Goal: Information Seeking & Learning: Find specific fact

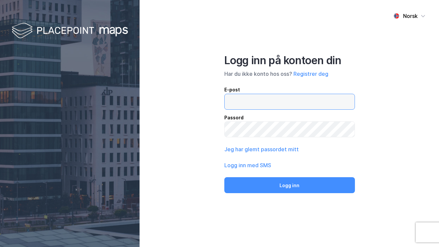
click at [255, 107] on input "email" at bounding box center [290, 101] width 130 height 15
click at [242, 102] on input "email" at bounding box center [290, 101] width 130 height 15
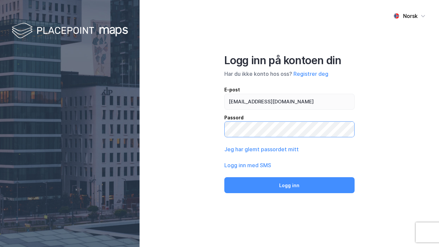
click at [224, 177] on button "Logg inn" at bounding box center [289, 185] width 130 height 16
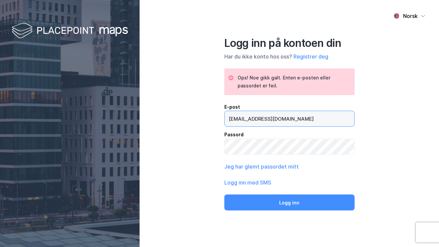
click at [240, 118] on input "[EMAIL_ADDRESS][DOMAIN_NAME]" at bounding box center [290, 118] width 130 height 15
type input "[EMAIL_ADDRESS][DOMAIN_NAME]"
click at [224, 194] on button "Logg inn" at bounding box center [289, 202] width 131 height 16
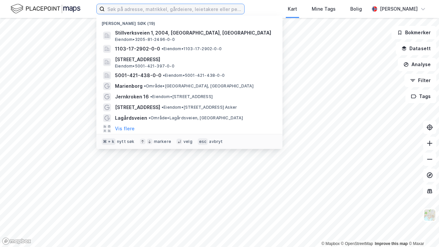
click at [207, 7] on input at bounding box center [175, 9] width 140 height 10
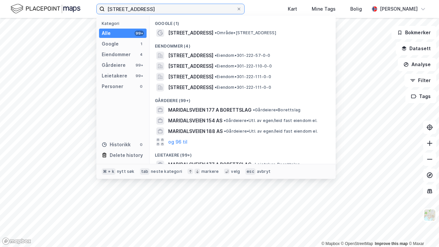
type input "[STREET_ADDRESS]"
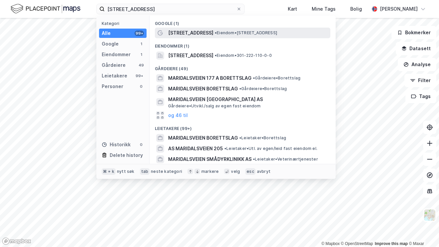
click at [228, 30] on div "[STREET_ADDRESS] • Eiendom • [STREET_ADDRESS]" at bounding box center [248, 33] width 161 height 8
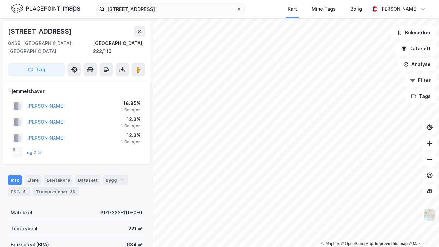
click at [0, 0] on button "og 7 til" at bounding box center [0, 0] width 0 height 0
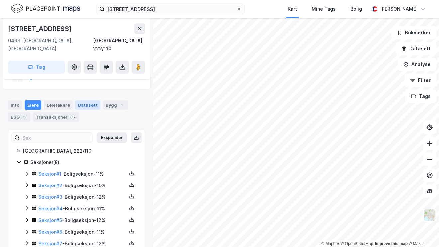
scroll to position [97, 0]
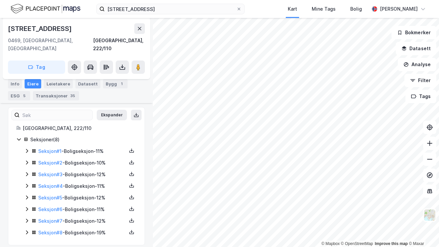
click at [25, 148] on icon at bounding box center [26, 150] width 5 height 5
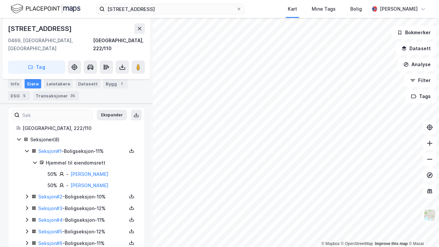
click at [25, 194] on icon at bounding box center [26, 196] width 5 height 5
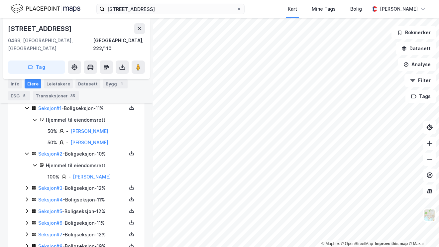
scroll to position [143, 0]
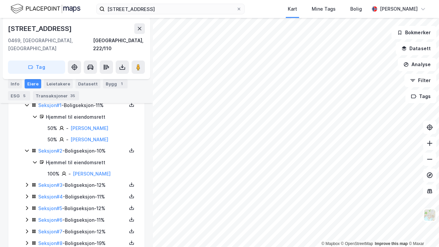
click at [30, 181] on div "Seksjon # 3 - Boligseksjon - 12%" at bounding box center [80, 185] width 112 height 8
click at [26, 216] on icon at bounding box center [26, 218] width 5 height 5
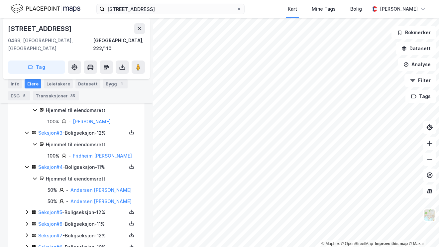
scroll to position [211, 0]
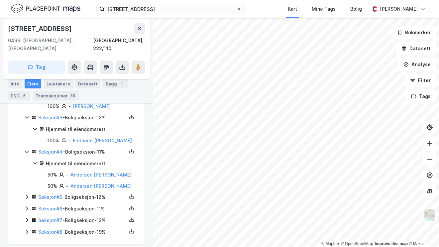
click at [28, 195] on icon at bounding box center [27, 197] width 2 height 4
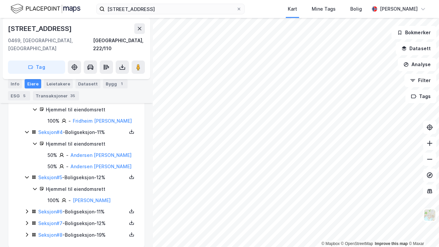
scroll to position [233, 0]
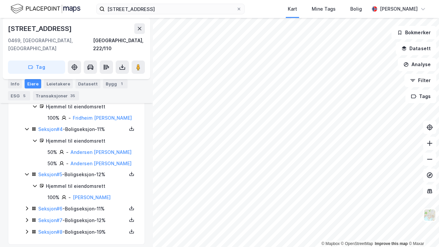
click at [25, 206] on icon at bounding box center [26, 208] width 5 height 5
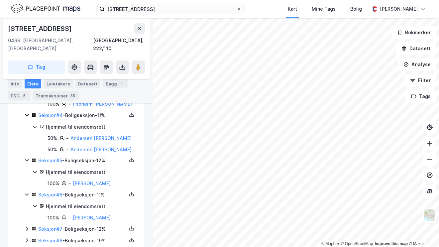
scroll to position [256, 0]
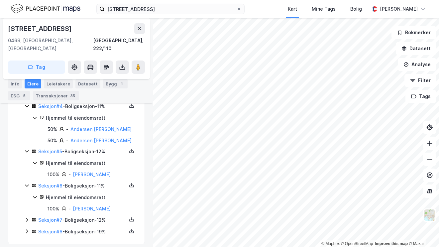
click at [26, 217] on icon at bounding box center [26, 219] width 5 height 5
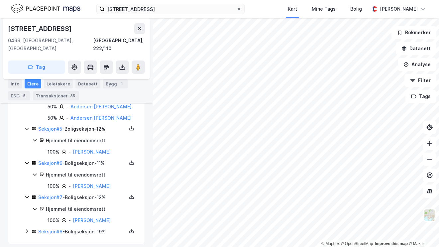
click at [27, 229] on icon at bounding box center [26, 231] width 5 height 5
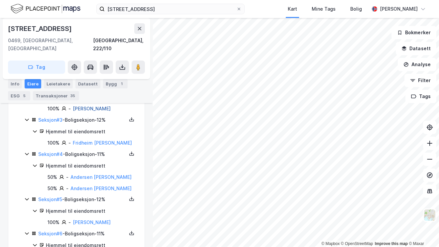
scroll to position [302, 0]
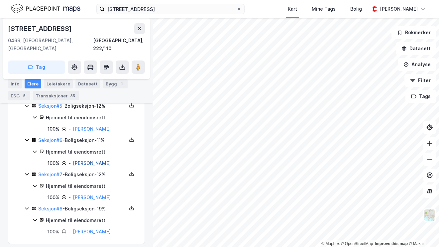
click at [83, 160] on link "[PERSON_NAME]" at bounding box center [92, 163] width 38 height 6
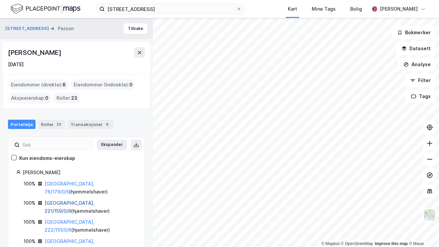
scroll to position [26, 0]
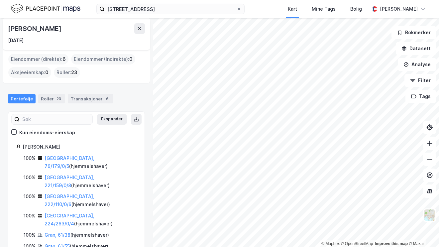
click at [49, 98] on div "Roller 23" at bounding box center [51, 98] width 27 height 9
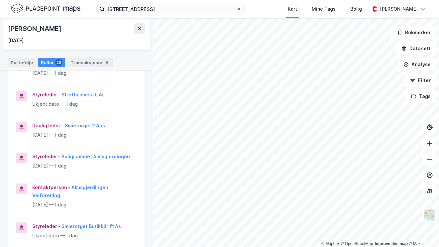
scroll to position [179, 0]
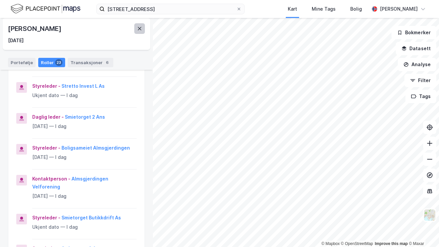
click at [142, 25] on button at bounding box center [139, 28] width 11 height 11
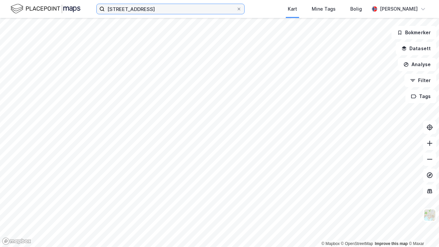
click at [194, 11] on input "[STREET_ADDRESS]" at bounding box center [171, 9] width 132 height 10
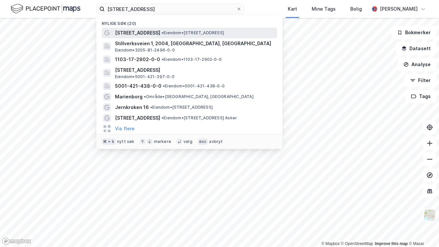
click at [197, 31] on span "• Eiendom • [STREET_ADDRESS]" at bounding box center [192, 32] width 62 height 5
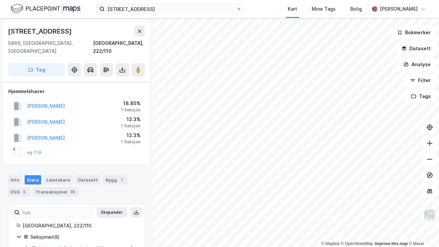
scroll to position [97, 0]
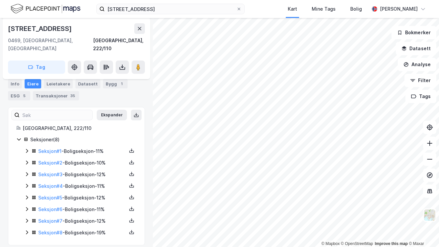
click at [27, 195] on icon at bounding box center [26, 197] width 5 height 5
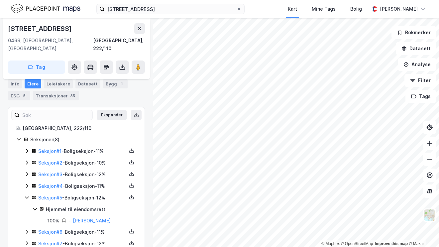
click at [26, 183] on icon at bounding box center [26, 185] width 5 height 5
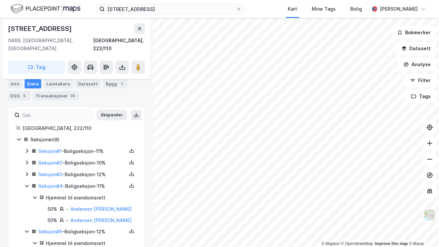
click at [26, 160] on icon at bounding box center [26, 162] width 5 height 5
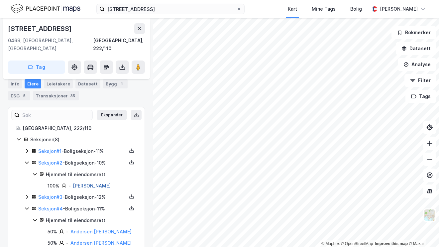
click at [96, 183] on link "[PERSON_NAME]" at bounding box center [92, 186] width 38 height 6
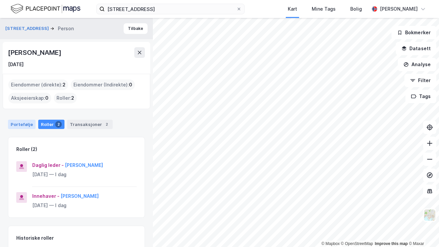
click at [22, 122] on div "Portefølje" at bounding box center [22, 124] width 28 height 9
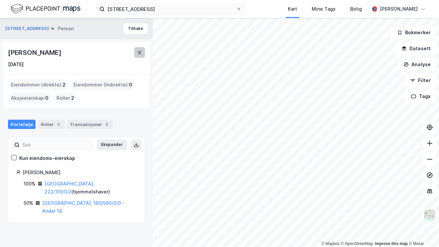
click at [140, 56] on button at bounding box center [139, 52] width 11 height 11
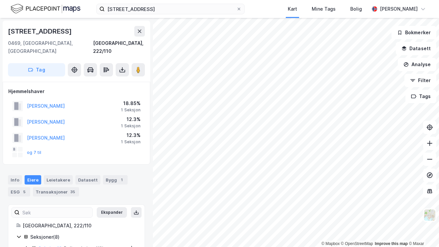
scroll to position [97, 0]
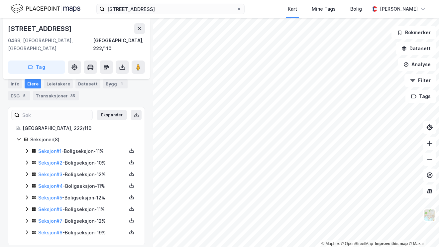
click at [26, 148] on icon at bounding box center [26, 150] width 5 height 5
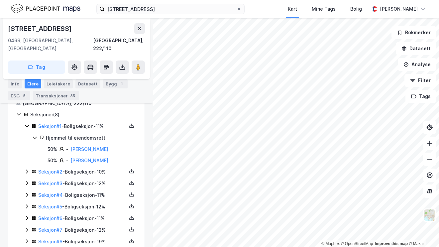
scroll to position [124, 0]
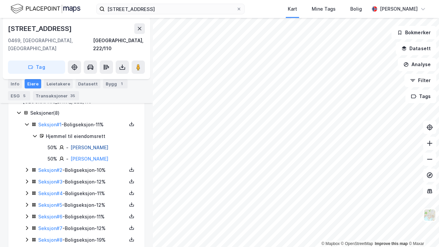
click at [92, 145] on link "[PERSON_NAME]" at bounding box center [89, 148] width 38 height 6
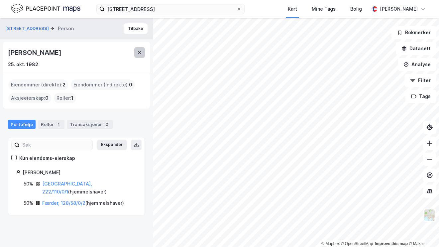
click at [141, 54] on icon at bounding box center [139, 52] width 5 height 5
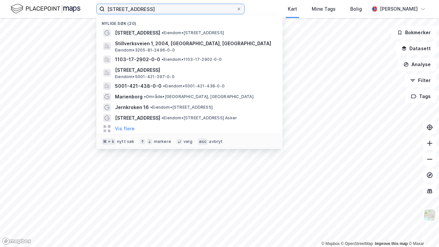
click at [146, 13] on input "[STREET_ADDRESS]" at bounding box center [171, 9] width 132 height 10
click at [163, 10] on input "[STREET_ADDRESS]" at bounding box center [171, 9] width 132 height 10
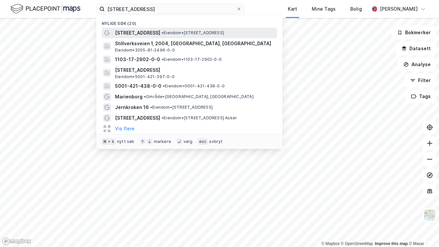
click at [148, 36] on span "[STREET_ADDRESS]" at bounding box center [137, 33] width 45 height 8
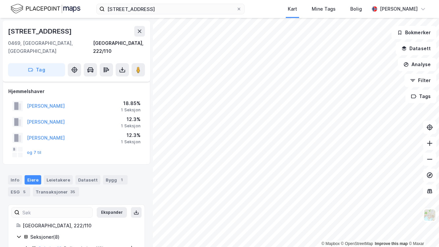
scroll to position [97, 0]
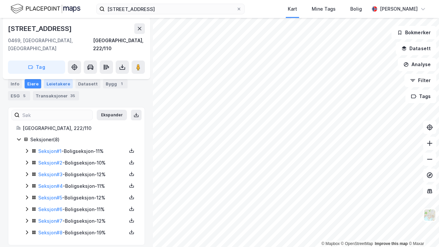
click at [55, 84] on div "Leietakere" at bounding box center [58, 83] width 29 height 9
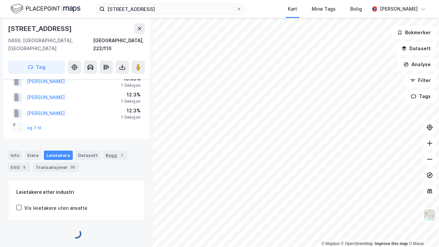
scroll to position [17, 0]
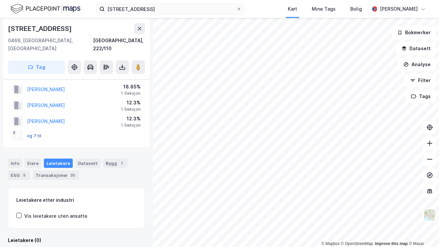
click at [0, 0] on button "og 7 til" at bounding box center [0, 0] width 0 height 0
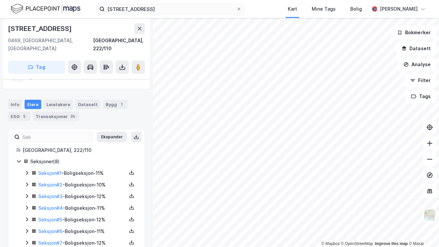
scroll to position [97, 0]
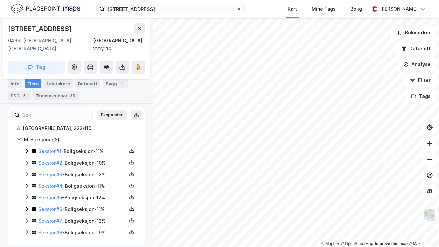
click at [25, 148] on icon at bounding box center [26, 150] width 5 height 5
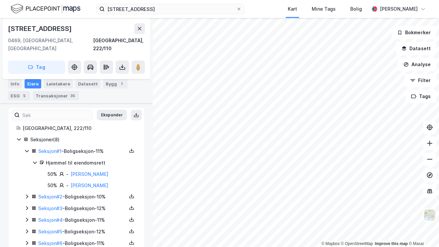
click at [27, 194] on icon at bounding box center [26, 196] width 5 height 5
click at [82, 217] on link "[PERSON_NAME]" at bounding box center [92, 220] width 38 height 6
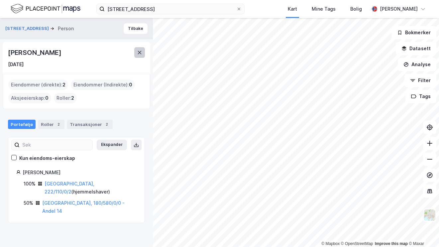
click at [138, 49] on button at bounding box center [139, 52] width 11 height 11
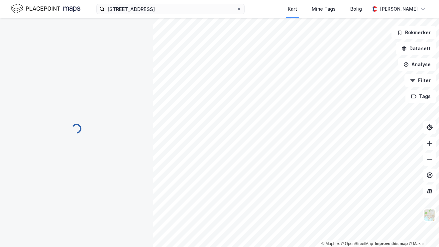
scroll to position [97, 0]
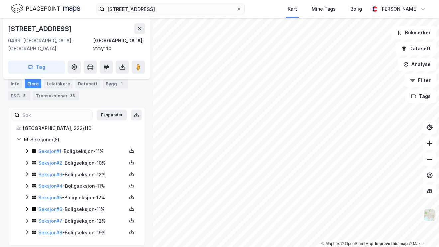
click at [27, 171] on icon at bounding box center [26, 173] width 5 height 5
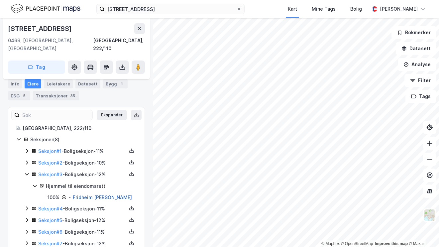
click at [80, 194] on link "Fridheim [PERSON_NAME]" at bounding box center [102, 197] width 59 height 6
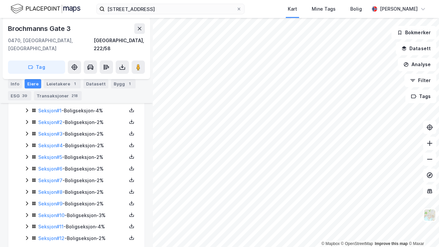
scroll to position [257, 0]
click at [26, 153] on icon at bounding box center [26, 155] width 5 height 5
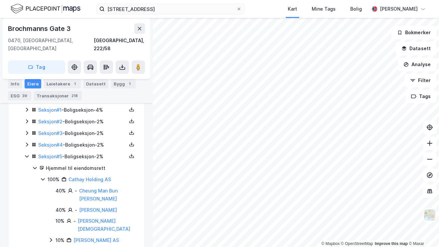
click at [25, 142] on icon at bounding box center [26, 144] width 5 height 5
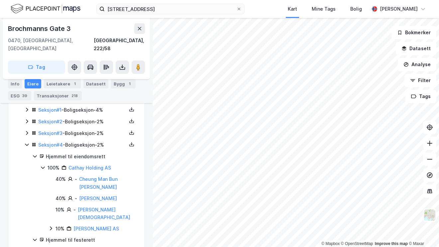
click at [26, 130] on icon at bounding box center [26, 132] width 5 height 5
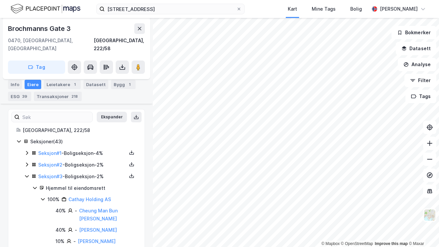
scroll to position [210, 0]
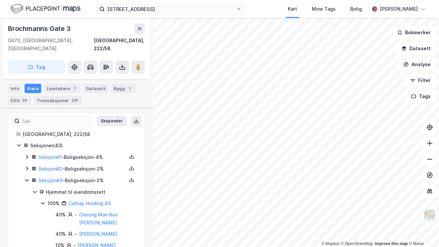
click at [26, 153] on div "Seksjon # 1 - Boligseksjon - 4%" at bounding box center [80, 157] width 112 height 8
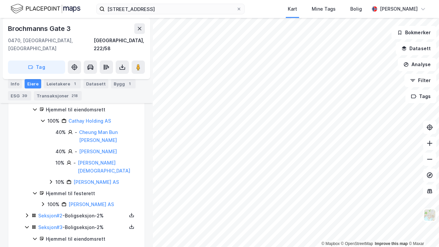
scroll to position [269, 0]
click at [25, 211] on div "Seksjon # 2 - Boligseksjon - 2%" at bounding box center [80, 215] width 112 height 8
click at [28, 212] on icon at bounding box center [26, 214] width 5 height 5
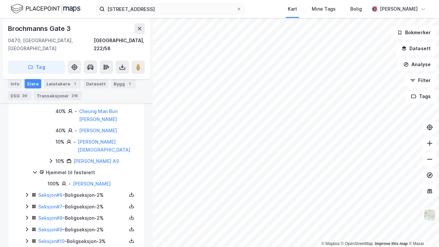
scroll to position [778, 0]
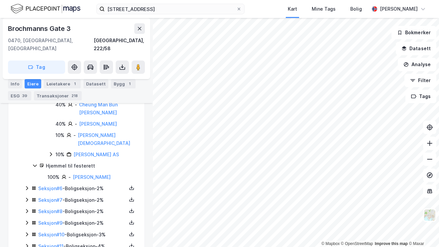
click at [27, 243] on icon at bounding box center [26, 245] width 5 height 5
click at [142, 32] on button at bounding box center [139, 28] width 11 height 11
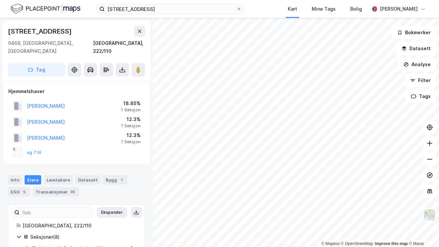
scroll to position [97, 0]
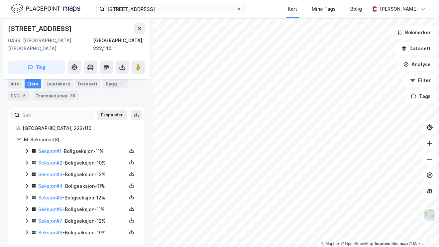
click at [29, 183] on icon at bounding box center [26, 185] width 5 height 5
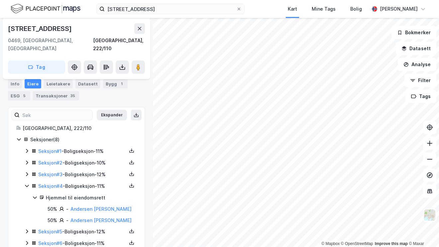
click at [27, 170] on div "Seksjon # 3 - Boligseksjon - 12%" at bounding box center [80, 174] width 112 height 8
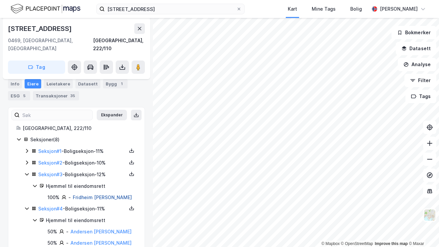
click at [92, 194] on link "Fridheim [PERSON_NAME]" at bounding box center [102, 197] width 59 height 6
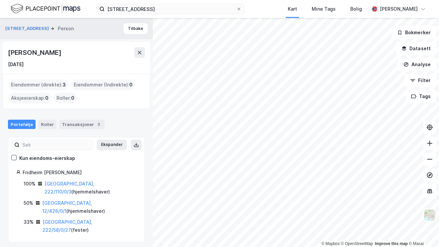
click at [147, 176] on div "© Mapbox © OpenStreetMap Improve this map © [PERSON_NAME][STREET_ADDRESS] Perso…" at bounding box center [219, 132] width 439 height 229
click at [63, 219] on link "[GEOGRAPHIC_DATA], 222/58/0/27" at bounding box center [68, 226] width 50 height 14
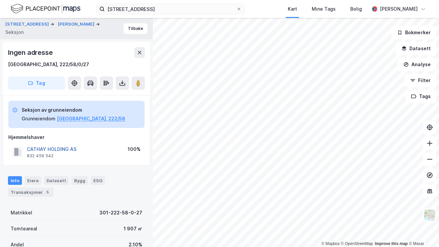
click at [0, 0] on button "CATHAY HOLDING AS" at bounding box center [0, 0] width 0 height 0
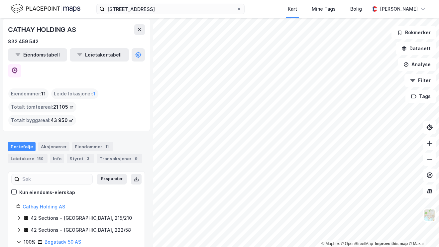
scroll to position [17, 0]
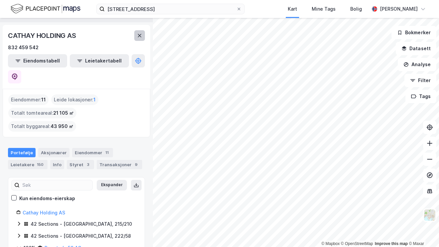
click at [140, 34] on icon at bounding box center [139, 35] width 5 height 5
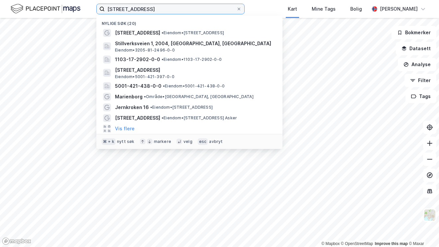
click at [181, 10] on input "[STREET_ADDRESS]" at bounding box center [171, 9] width 132 height 10
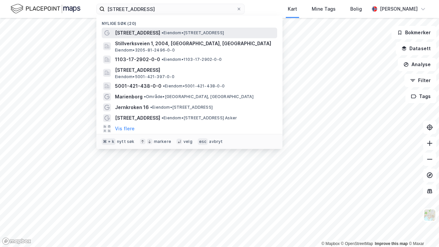
click at [157, 33] on span "[STREET_ADDRESS]" at bounding box center [137, 33] width 45 height 8
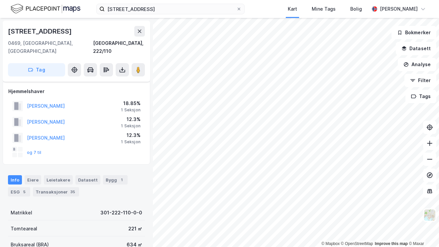
scroll to position [7, 0]
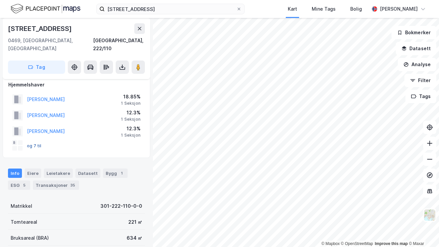
click at [0, 0] on button "og 7 til" at bounding box center [0, 0] width 0 height 0
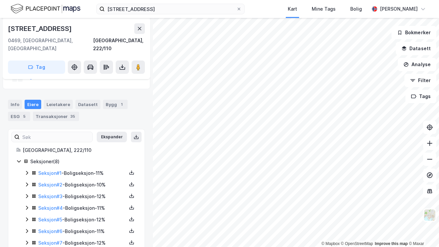
scroll to position [97, 0]
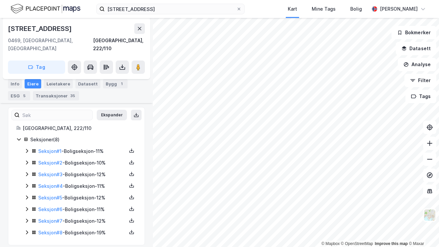
click at [25, 230] on icon at bounding box center [26, 232] width 5 height 5
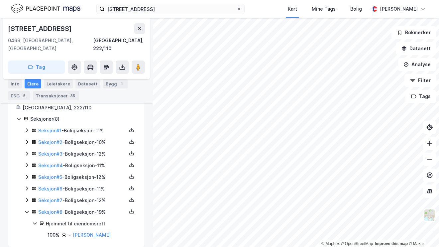
scroll to position [120, 0]
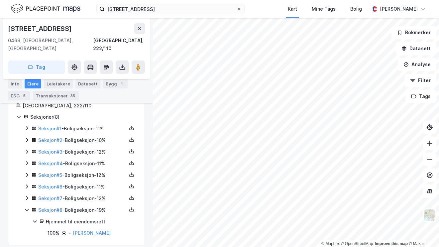
click at [27, 172] on icon at bounding box center [26, 174] width 5 height 5
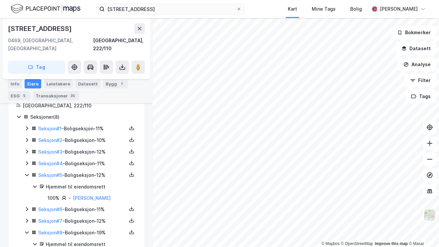
click at [25, 151] on div "Seksjon # 1 - Boligseksjon - 11% Seksjon # 2 - Boligseksjon - 10% Seksjon # 3 -…" at bounding box center [80, 192] width 112 height 135
click at [25, 160] on icon at bounding box center [26, 162] width 5 height 5
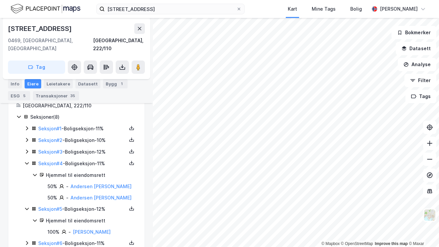
click at [27, 148] on div "Seksjon # 3 - Boligseksjon - 12%" at bounding box center [80, 152] width 112 height 8
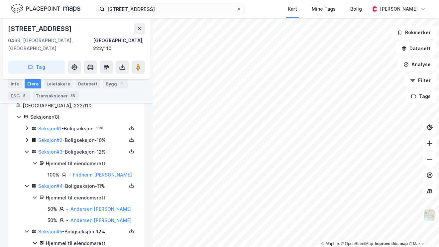
click at [26, 137] on icon at bounding box center [26, 139] width 5 height 5
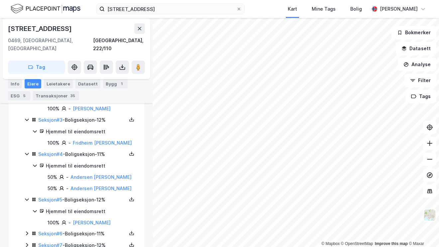
scroll to position [222, 0]
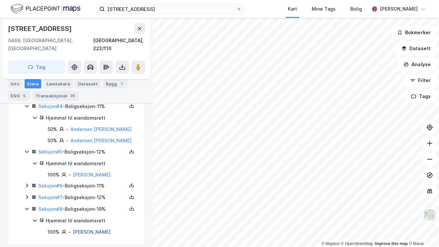
click at [102, 229] on link "[PERSON_NAME]" at bounding box center [92, 232] width 38 height 6
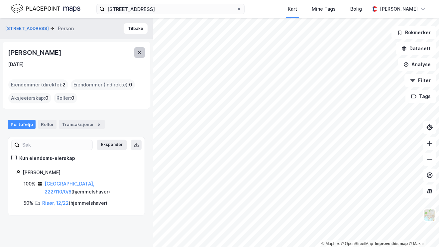
click at [142, 51] on button at bounding box center [139, 52] width 11 height 11
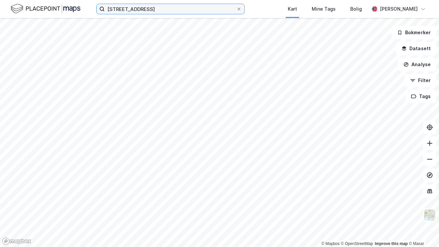
click at [184, 10] on input "[STREET_ADDRESS]" at bounding box center [171, 9] width 132 height 10
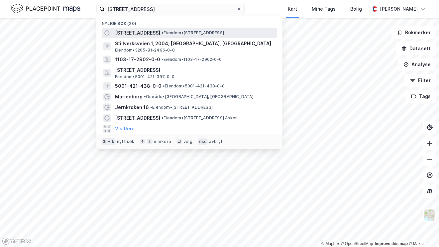
click at [149, 33] on span "[STREET_ADDRESS]" at bounding box center [137, 33] width 45 height 8
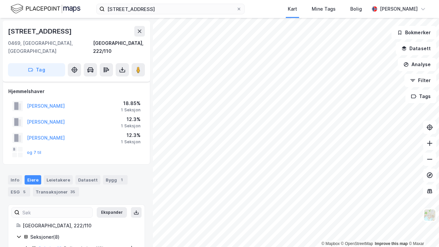
scroll to position [97, 0]
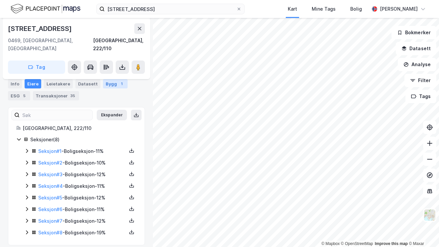
click at [111, 85] on div "Bygg 1" at bounding box center [115, 83] width 25 height 9
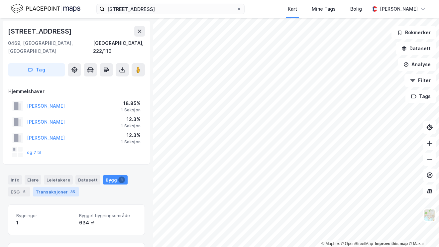
click at [44, 187] on div "Transaksjoner 35" at bounding box center [56, 191] width 46 height 9
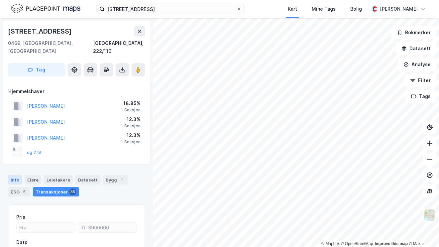
click at [19, 175] on div "Info" at bounding box center [15, 179] width 14 height 9
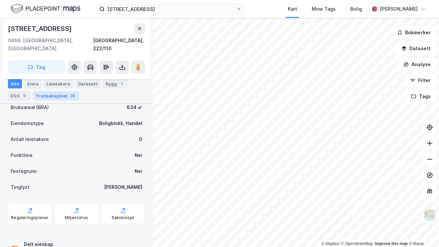
scroll to position [181, 0]
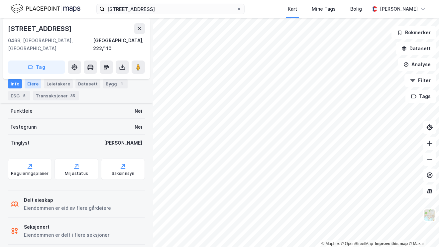
click at [31, 85] on div "Eiere" at bounding box center [33, 83] width 17 height 9
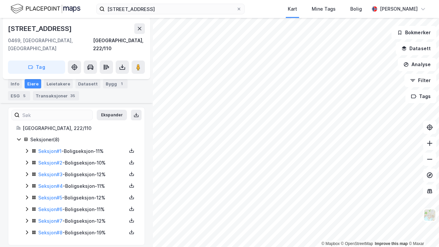
click at [26, 148] on icon at bounding box center [26, 150] width 5 height 5
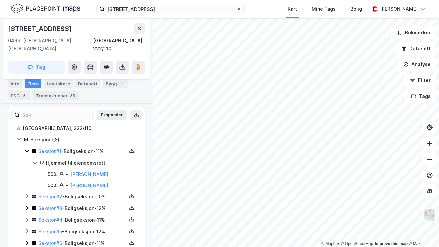
scroll to position [131, 0]
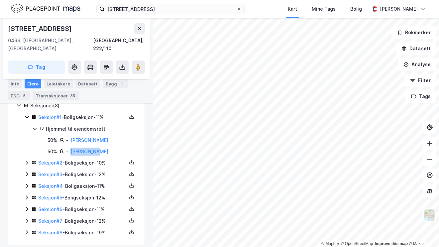
drag, startPoint x: 108, startPoint y: 144, endPoint x: 69, endPoint y: 141, distance: 39.4
click at [69, 148] on div "50% - [PERSON_NAME]" at bounding box center [92, 152] width 89 height 8
copy div "[PERSON_NAME]"
drag, startPoint x: 129, startPoint y: 134, endPoint x: 69, endPoint y: 133, distance: 59.8
click at [69, 136] on div "50% - [PERSON_NAME]" at bounding box center [92, 140] width 89 height 8
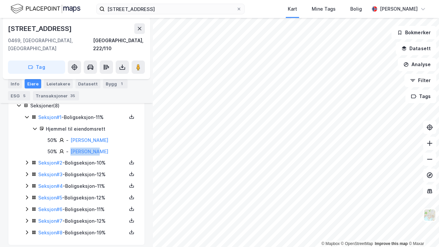
copy link "[PERSON_NAME]"
click at [30, 159] on div "Seksjon # 2 - Boligseksjon - 10%" at bounding box center [80, 163] width 112 height 8
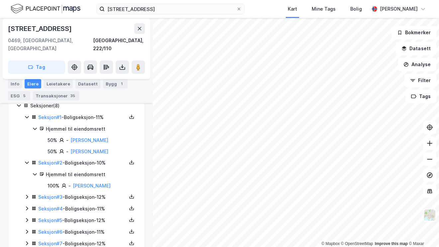
scroll to position [154, 0]
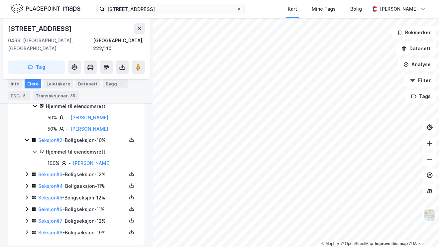
drag, startPoint x: 131, startPoint y: 156, endPoint x: 72, endPoint y: 157, distance: 58.5
click at [72, 159] on div "100% - [PERSON_NAME]" at bounding box center [92, 163] width 89 height 8
copy link "[PERSON_NAME]"
click at [89, 159] on div "[PERSON_NAME]" at bounding box center [92, 163] width 38 height 8
click at [89, 160] on link "[PERSON_NAME]" at bounding box center [92, 163] width 38 height 6
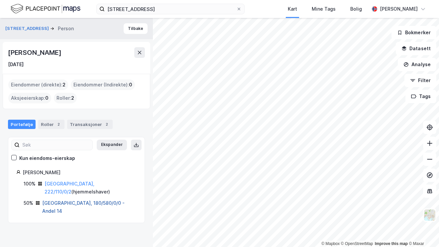
click at [69, 200] on link "[GEOGRAPHIC_DATA], 180/580/0/0 - Andel 14" at bounding box center [83, 207] width 82 height 14
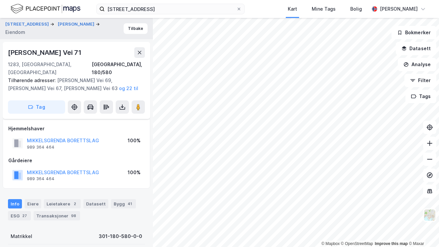
scroll to position [152, 0]
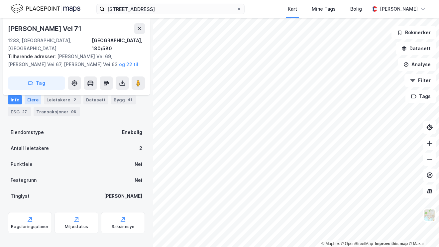
click at [34, 104] on div "Eiere" at bounding box center [33, 99] width 17 height 9
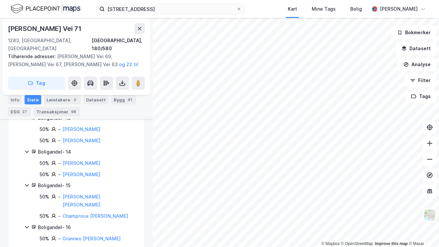
scroll to position [585, 0]
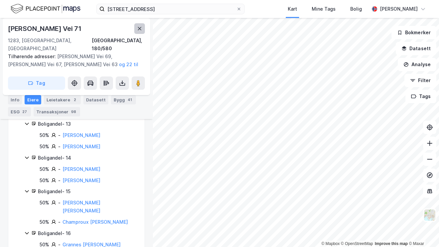
click at [141, 29] on icon at bounding box center [139, 28] width 5 height 5
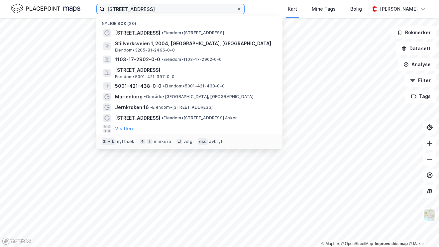
click at [171, 14] on label "[STREET_ADDRESS]" at bounding box center [170, 9] width 148 height 11
click at [171, 14] on input "[STREET_ADDRESS]" at bounding box center [171, 9] width 132 height 10
click at [153, 9] on input "[STREET_ADDRESS]" at bounding box center [171, 9] width 132 height 10
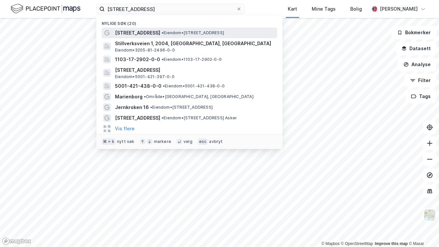
click at [157, 33] on span "[STREET_ADDRESS]" at bounding box center [137, 33] width 45 height 8
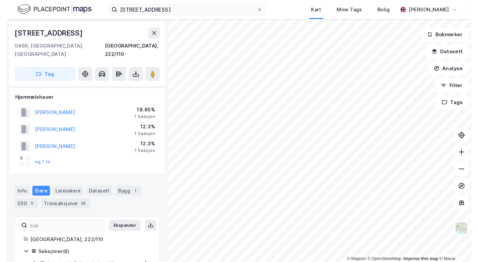
scroll to position [97, 0]
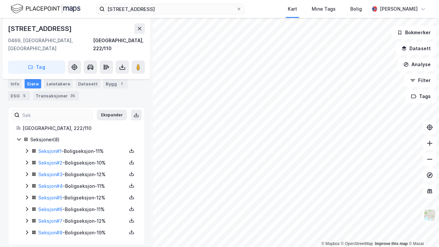
click at [27, 195] on icon at bounding box center [27, 197] width 2 height 4
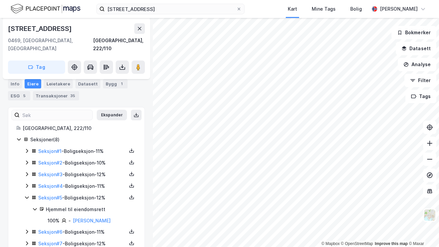
drag, startPoint x: 126, startPoint y: 214, endPoint x: 71, endPoint y: 213, distance: 55.2
click at [71, 217] on div "100% - [PERSON_NAME]" at bounding box center [92, 221] width 89 height 8
copy div "[PERSON_NAME]"
click at [86, 218] on link "[PERSON_NAME]" at bounding box center [92, 221] width 38 height 6
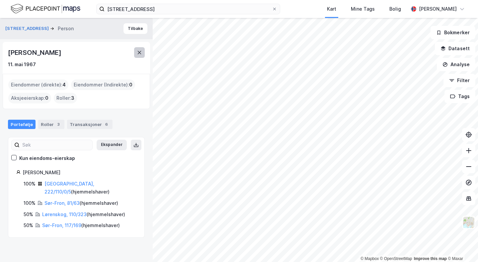
click at [143, 54] on button at bounding box center [139, 52] width 11 height 11
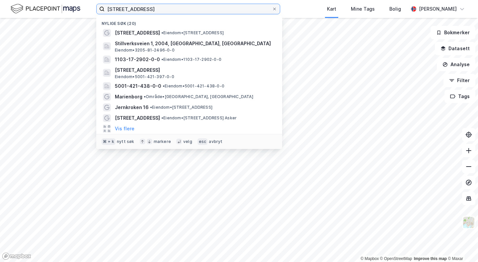
click at [174, 6] on input "[STREET_ADDRESS]" at bounding box center [188, 9] width 167 height 10
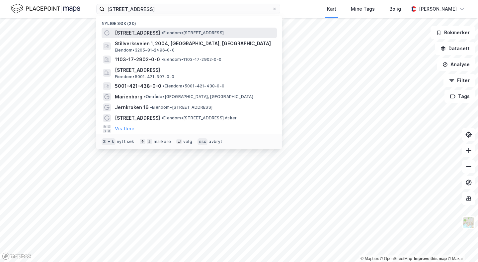
click at [173, 33] on span "• Eiendom • [STREET_ADDRESS]" at bounding box center [192, 32] width 62 height 5
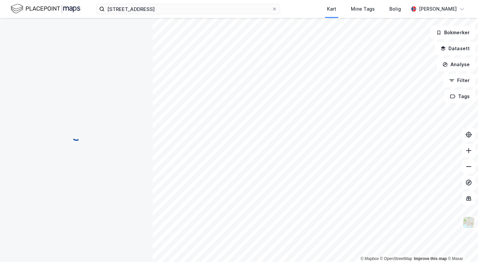
scroll to position [82, 0]
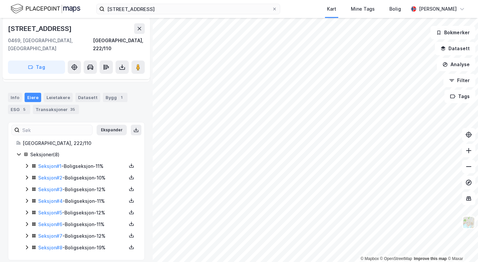
click at [26, 233] on icon at bounding box center [26, 235] width 5 height 5
click at [27, 222] on icon at bounding box center [27, 224] width 2 height 4
click at [28, 210] on icon at bounding box center [26, 212] width 5 height 5
click at [25, 198] on icon at bounding box center [26, 200] width 5 height 5
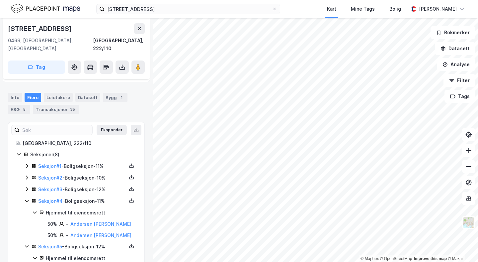
click at [27, 187] on icon at bounding box center [27, 189] width 2 height 4
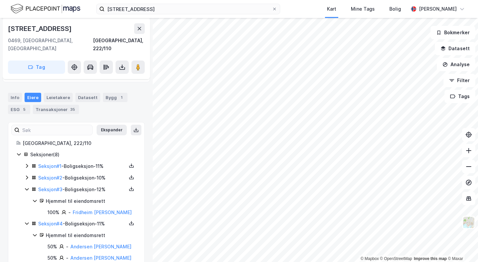
click at [27, 175] on icon at bounding box center [26, 177] width 5 height 5
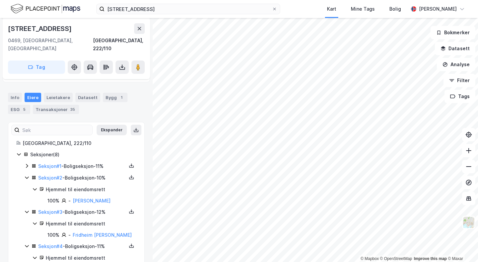
click at [27, 164] on icon at bounding box center [27, 166] width 2 height 4
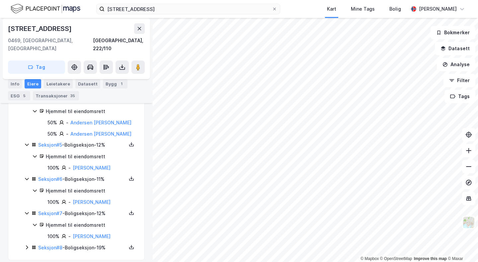
scroll to position [264, 0]
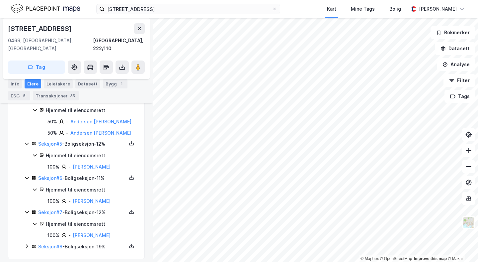
click at [25, 244] on div "Seksjon # 8 - Boligseksjon - 19%" at bounding box center [80, 247] width 112 height 8
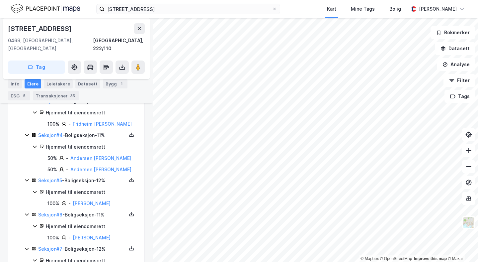
scroll to position [186, 0]
